Goal: Transaction & Acquisition: Purchase product/service

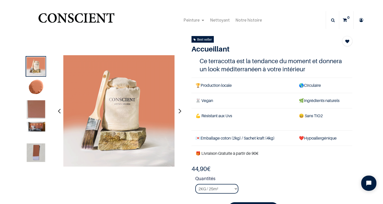
click at [37, 128] on img at bounding box center [36, 127] width 19 height 10
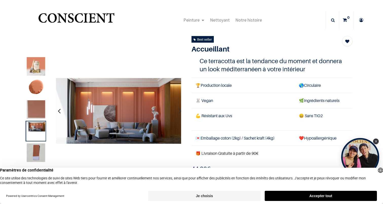
click at [34, 149] on img at bounding box center [36, 152] width 19 height 19
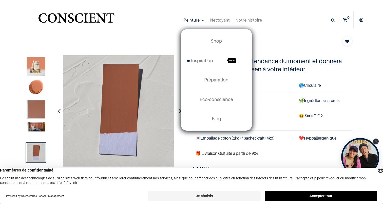
click at [202, 21] on link "Peinture" at bounding box center [194, 20] width 27 height 18
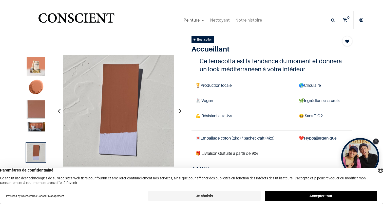
click at [195, 19] on span "Peinture" at bounding box center [192, 20] width 16 height 6
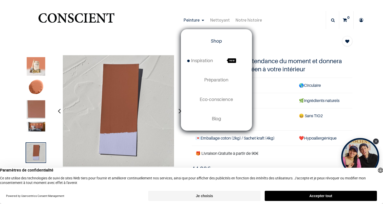
click at [214, 41] on span "Shop" at bounding box center [216, 40] width 11 height 5
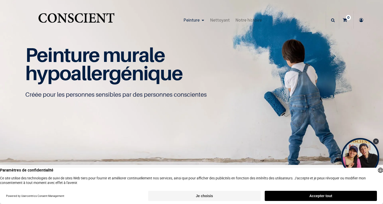
scroll to position [0, 0]
click at [220, 196] on button "Je choisis" at bounding box center [204, 196] width 112 height 10
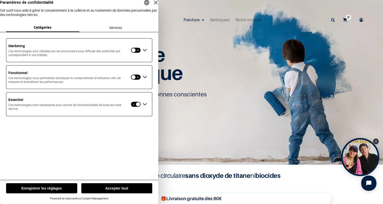
scroll to position [0, 0]
click at [57, 187] on button "Enregistrer les réglages" at bounding box center [41, 188] width 71 height 10
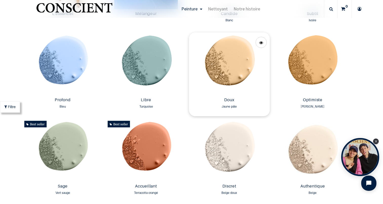
scroll to position [384, 0]
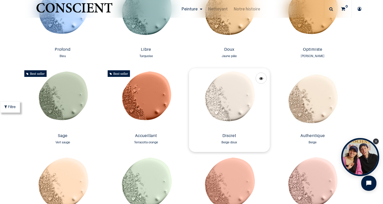
click at [227, 97] on img at bounding box center [229, 99] width 81 height 63
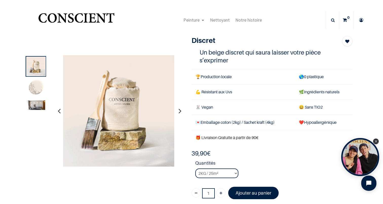
click at [34, 89] on img at bounding box center [36, 88] width 19 height 19
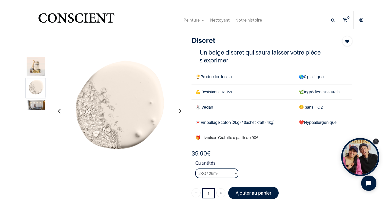
click at [36, 103] on img at bounding box center [36, 105] width 19 height 10
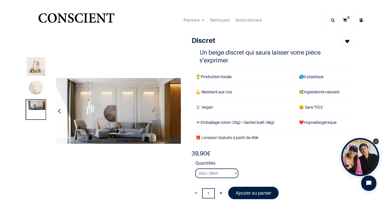
click at [36, 93] on img at bounding box center [36, 88] width 19 height 19
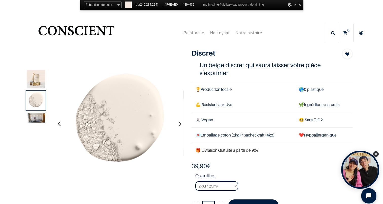
click at [139, 5] on span "rgb( 246 , 234 , 224 )" at bounding box center [148, 5] width 27 height 6
click at [129, 7] on div at bounding box center [128, 5] width 7 height 7
click at [139, 5] on span "rgb( 246 , 234 , 224 )" at bounding box center [148, 5] width 27 height 6
drag, startPoint x: 165, startPoint y: 5, endPoint x: 178, endPoint y: 5, distance: 13.2
click at [178, 5] on span "#F6EAE0" at bounding box center [172, 5] width 15 height 6
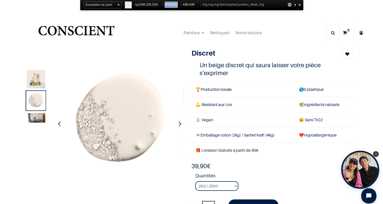
copy span "#F6EAE0"
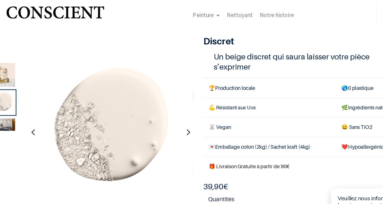
scroll to position [1, 0]
click at [37, 119] on img at bounding box center [36, 117] width 19 height 10
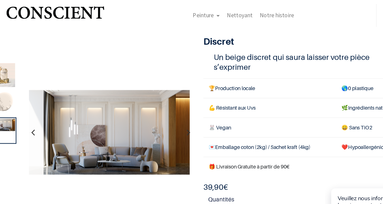
click at [38, 101] on img at bounding box center [36, 99] width 19 height 19
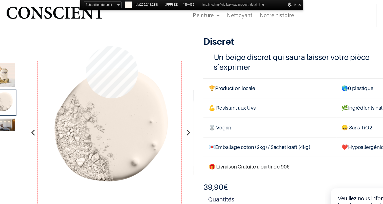
click at [134, 75] on img at bounding box center [119, 123] width 112 height 112
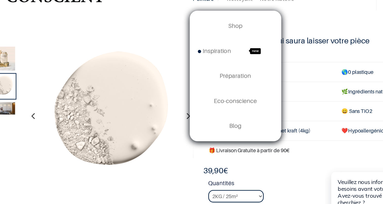
click at [202, 23] on link "Peinture" at bounding box center [194, 19] width 27 height 18
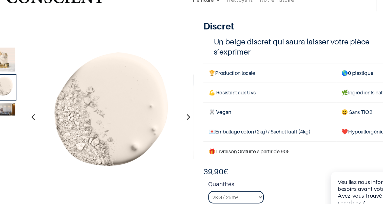
scroll to position [0, 0]
